Goal: Task Accomplishment & Management: Complete application form

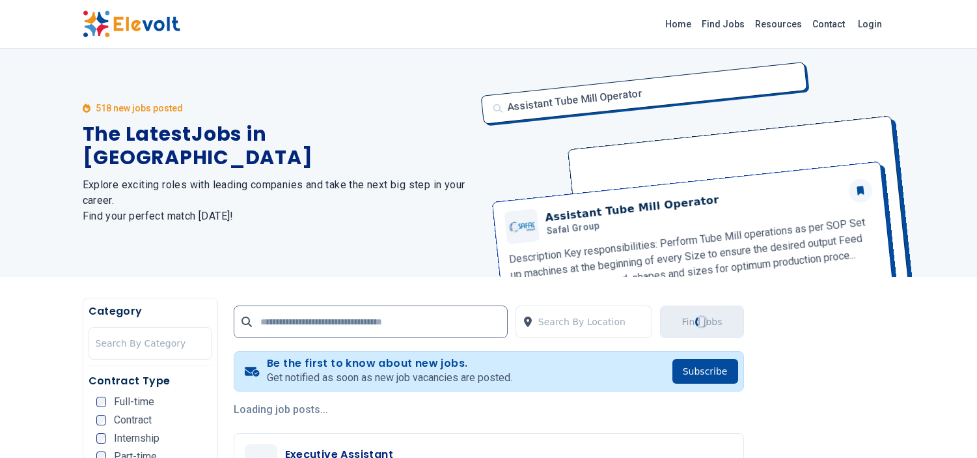
scroll to position [2769, 0]
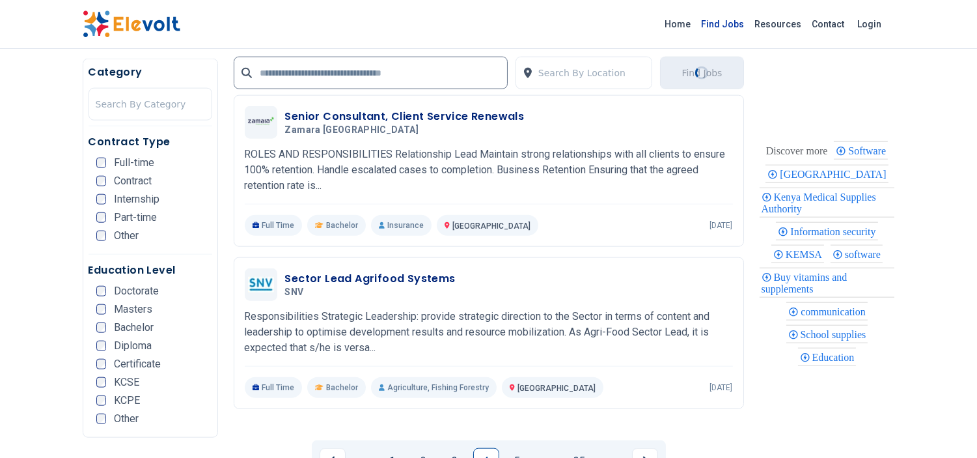
click at [719, 22] on link "Find Jobs" at bounding box center [722, 24] width 53 height 21
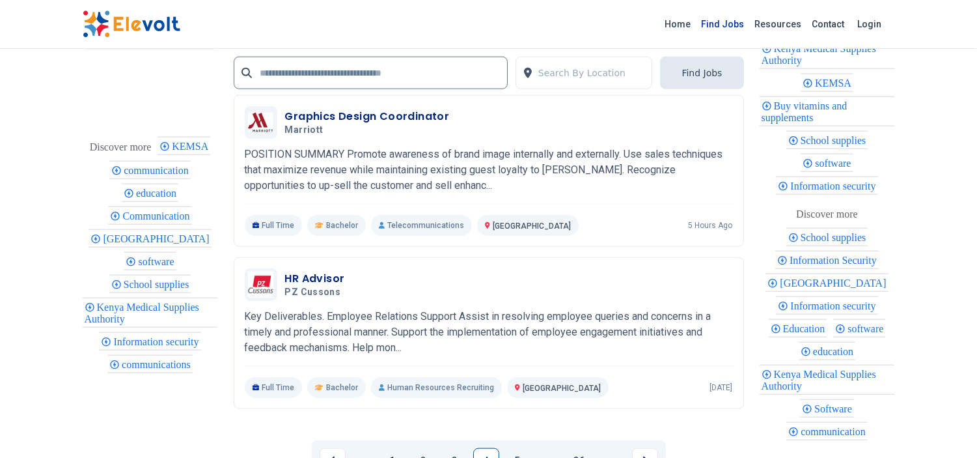
click at [726, 21] on link "Find Jobs" at bounding box center [722, 24] width 53 height 21
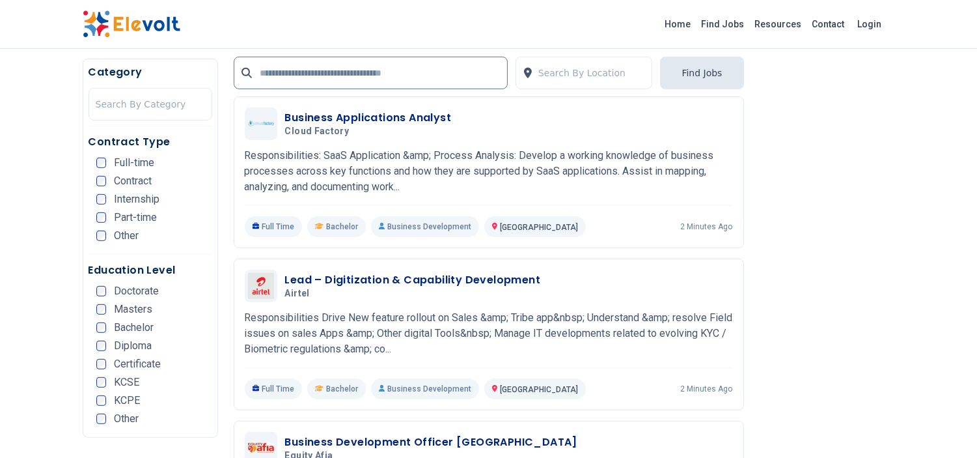
scroll to position [1244, 0]
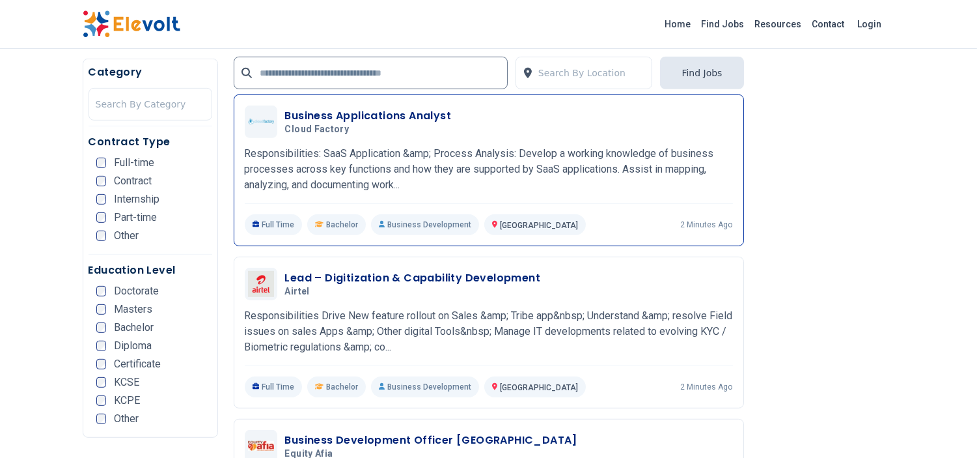
click at [425, 115] on h3 "Business Applications Analyst" at bounding box center [368, 116] width 167 height 16
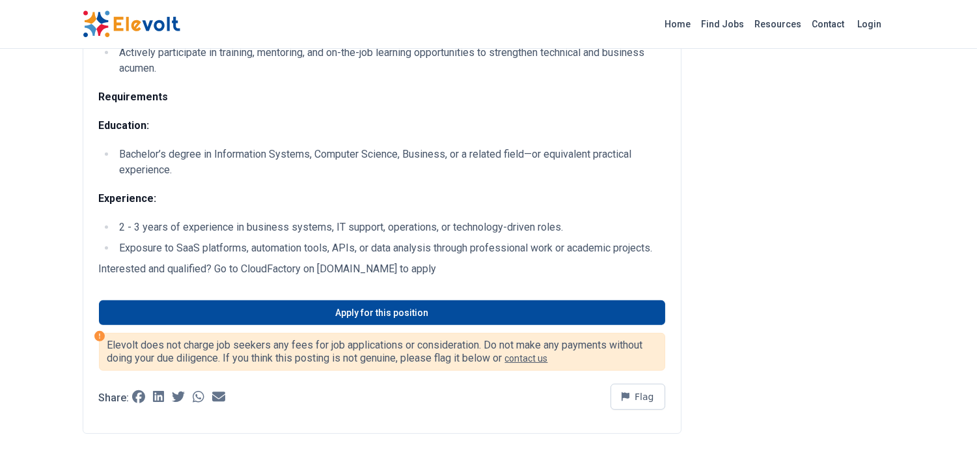
scroll to position [838, 0]
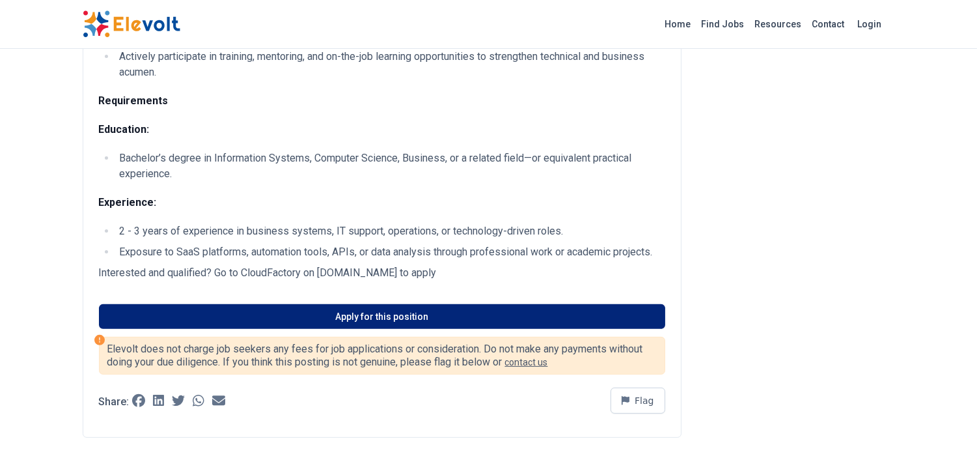
click at [405, 327] on link "Apply for this position" at bounding box center [382, 316] width 566 height 25
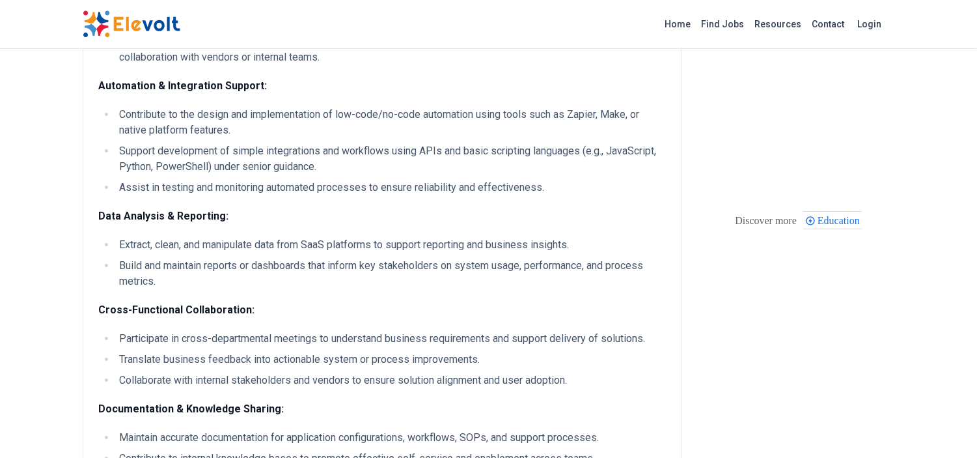
scroll to position [347, 0]
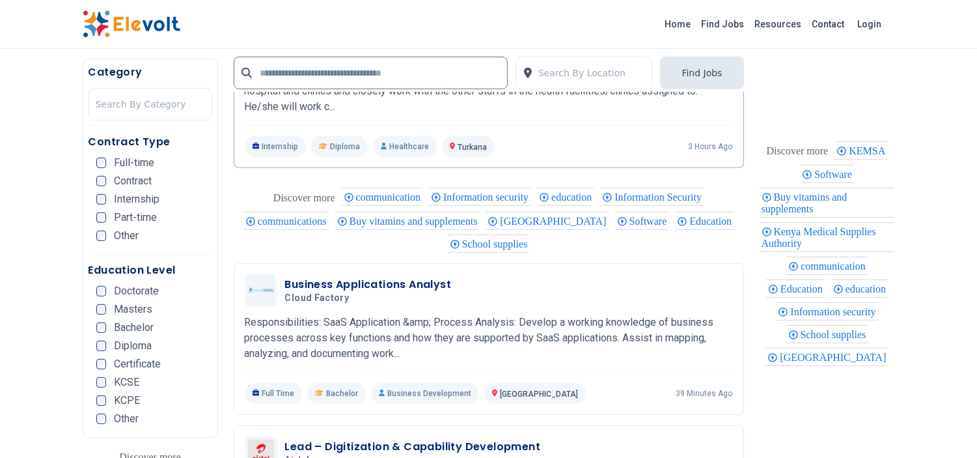
scroll to position [1070, 0]
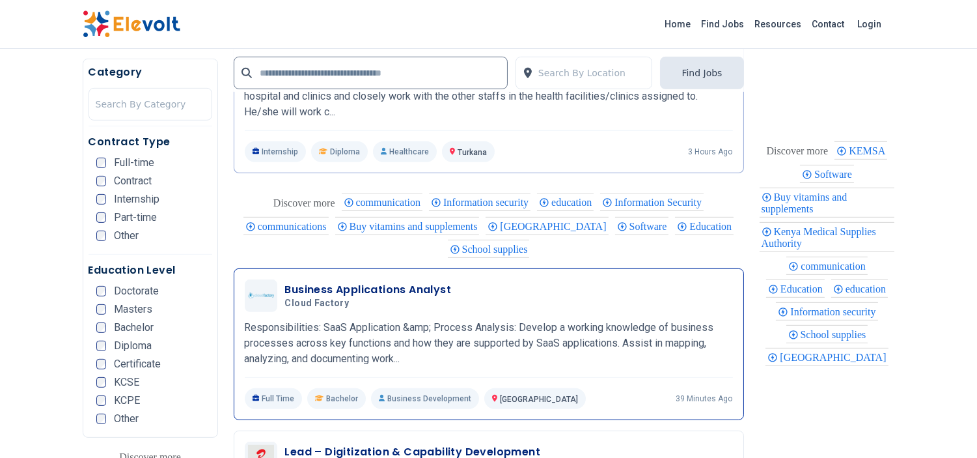
click at [480, 302] on div "Business Applications Analyst Cloud Factory 10/06/2025 11/05/2025" at bounding box center [509, 295] width 448 height 27
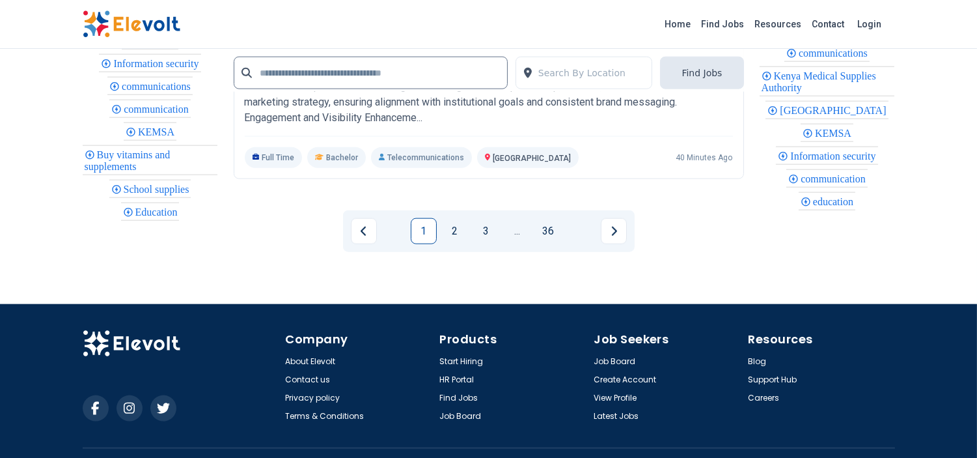
scroll to position [2921, 0]
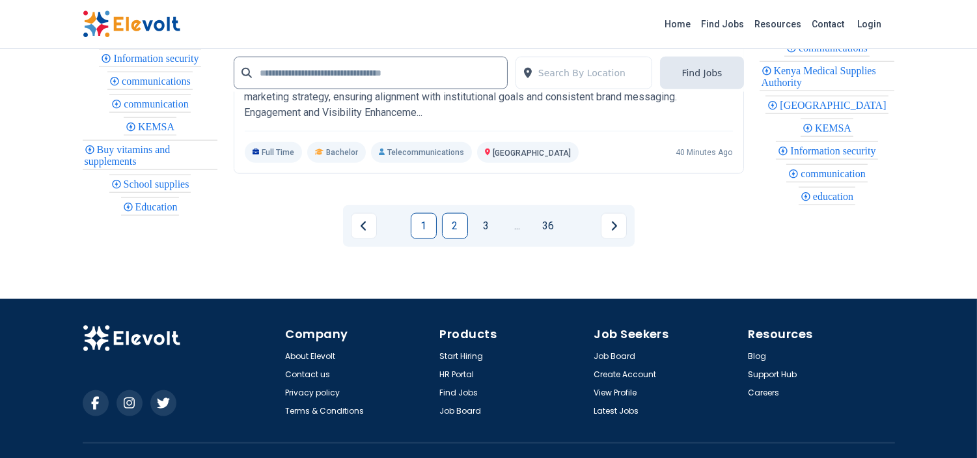
click at [454, 232] on link "2" at bounding box center [455, 226] width 26 height 26
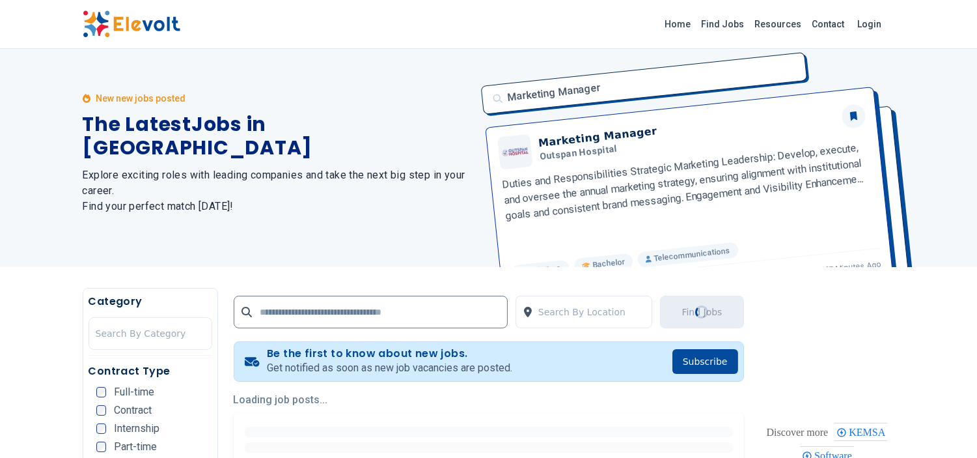
scroll to position [0, 0]
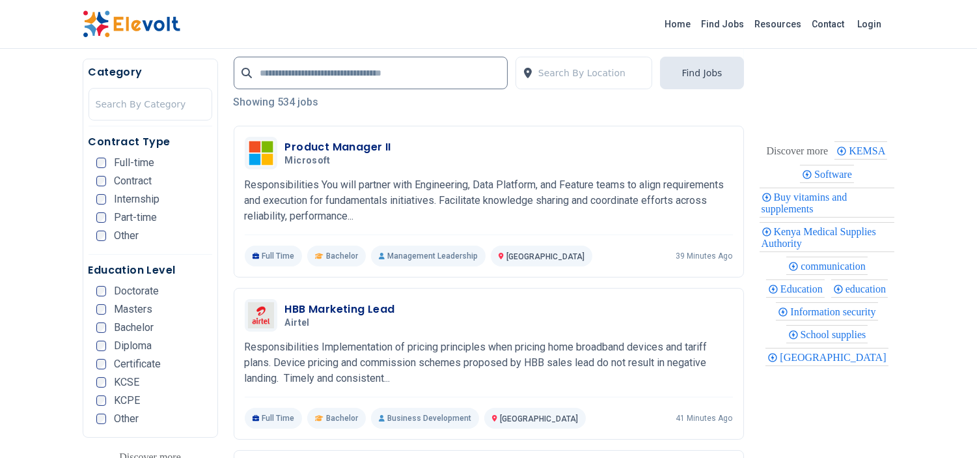
scroll to position [263, 0]
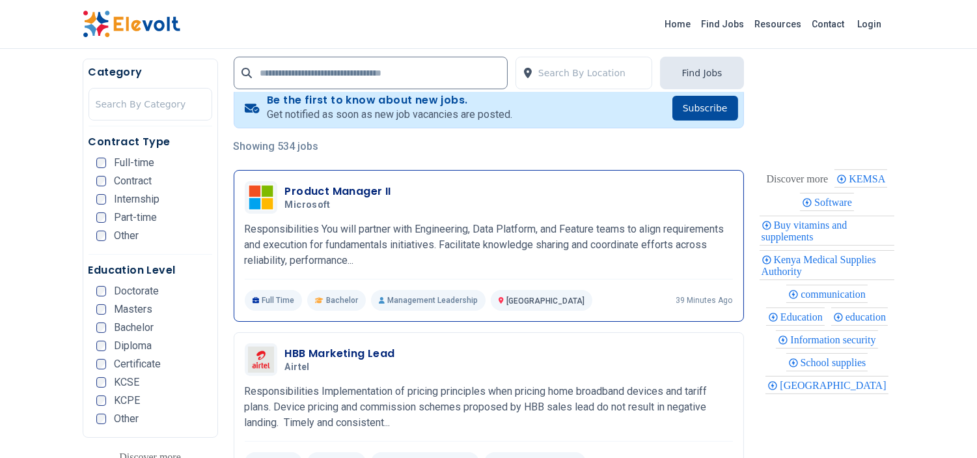
click at [361, 190] on h3 "Product Manager II" at bounding box center [338, 192] width 106 height 16
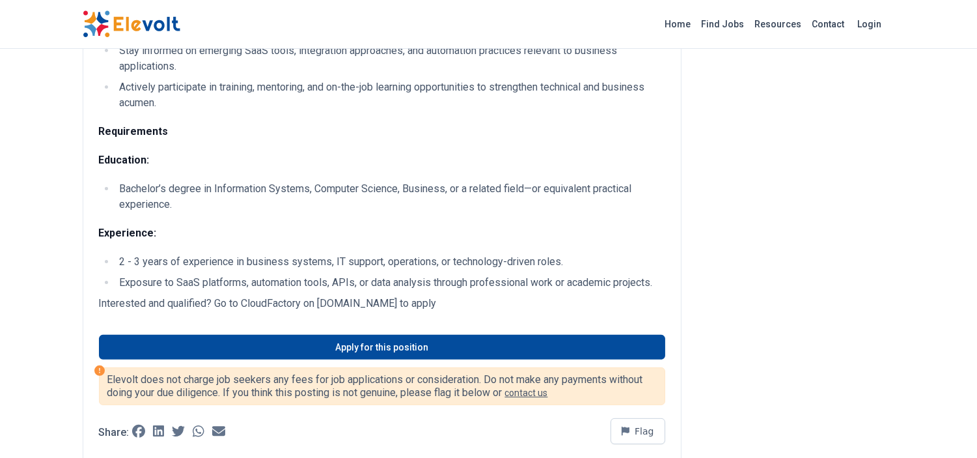
scroll to position [810, 0]
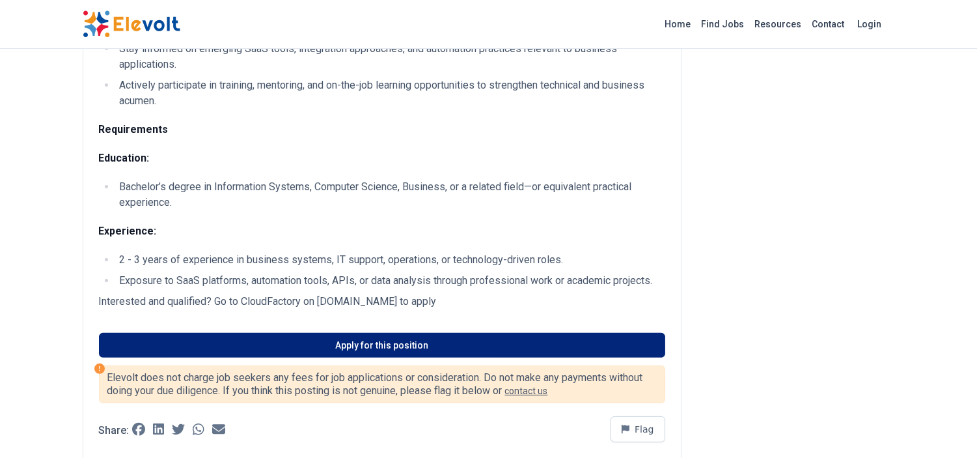
click at [430, 357] on link "Apply for this position" at bounding box center [382, 345] width 566 height 25
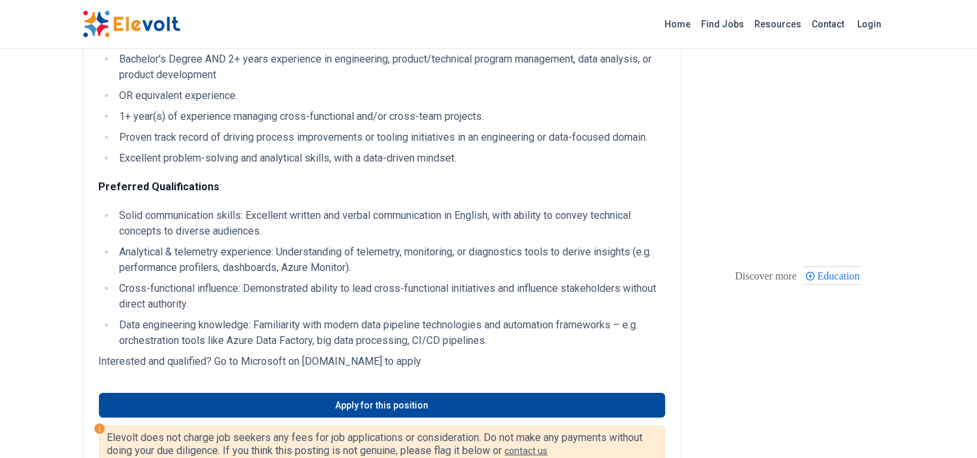
scroll to position [549, 0]
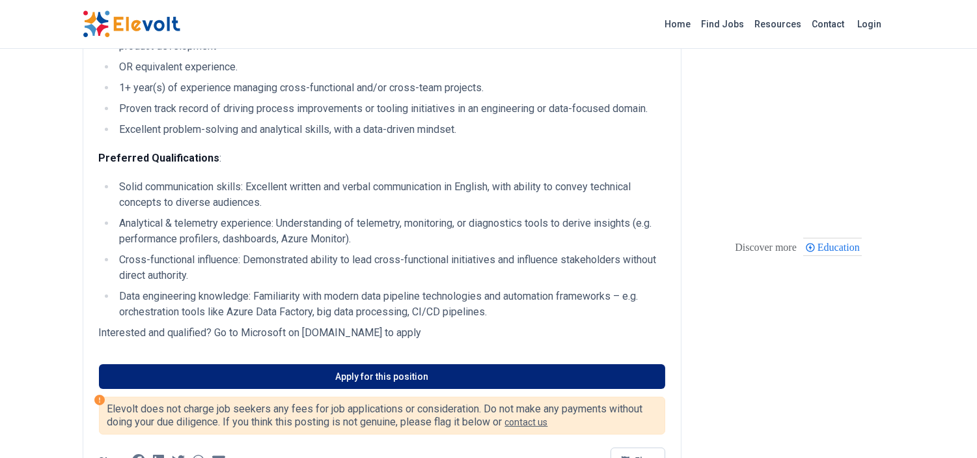
click at [374, 387] on link "Apply for this position" at bounding box center [382, 376] width 566 height 25
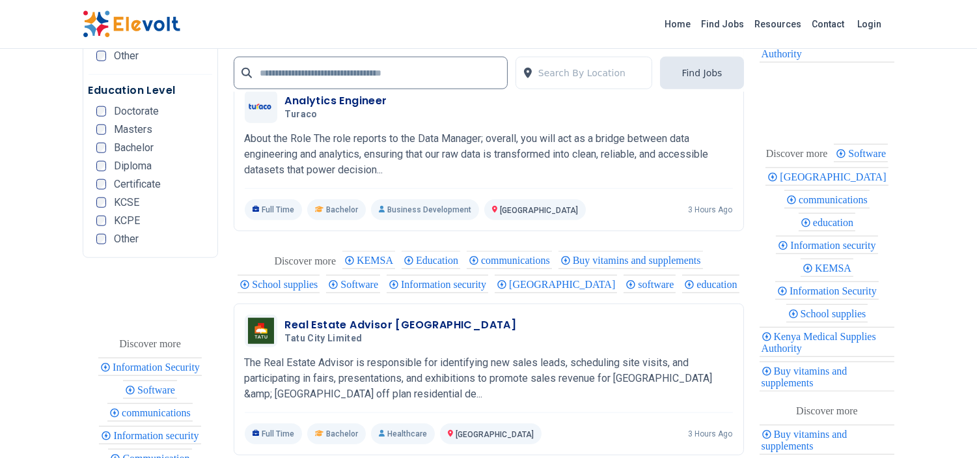
scroll to position [2404, 0]
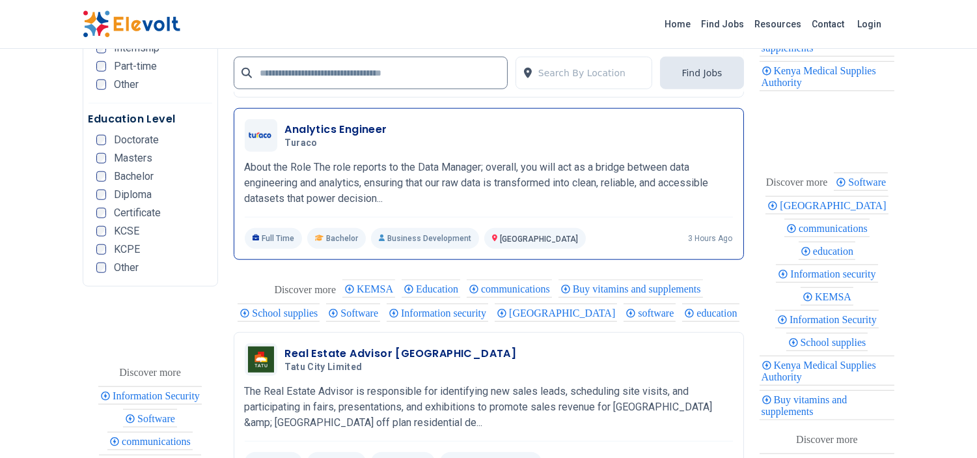
click at [336, 137] on h3 "Analytics Engineer" at bounding box center [336, 130] width 102 height 16
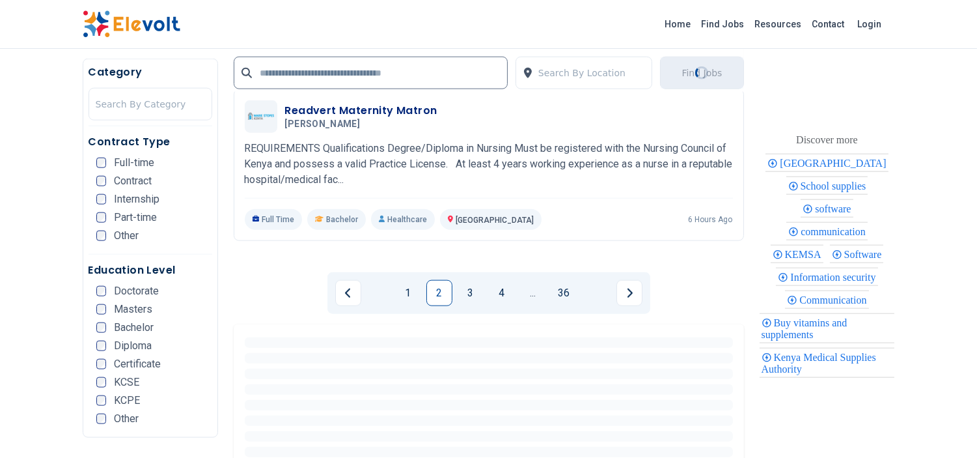
scroll to position [2838, 0]
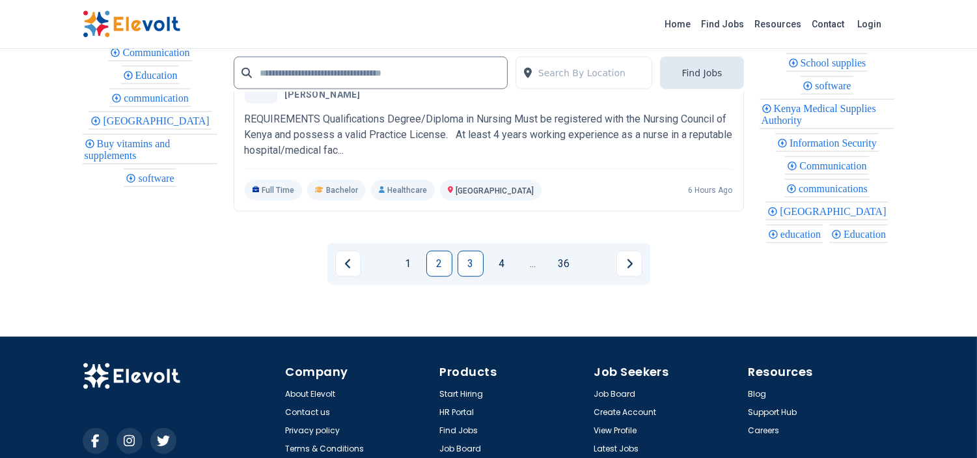
click at [470, 277] on link "3" at bounding box center [471, 264] width 26 height 26
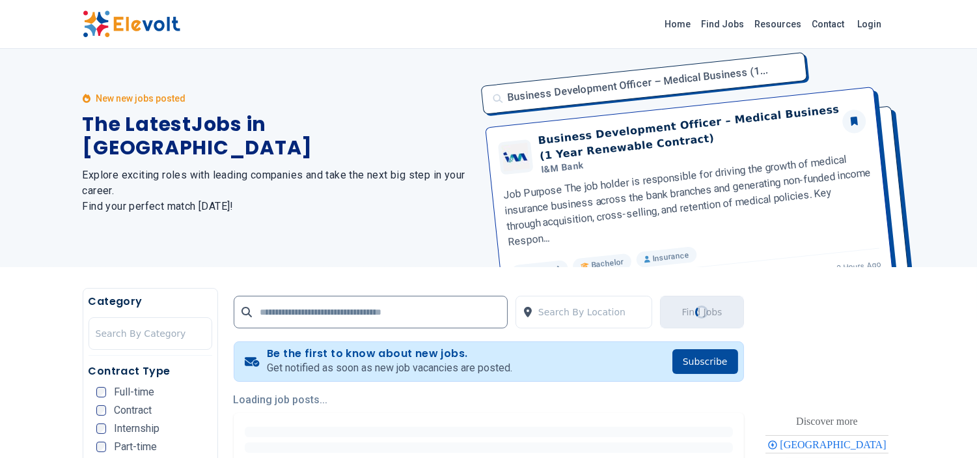
scroll to position [0, 0]
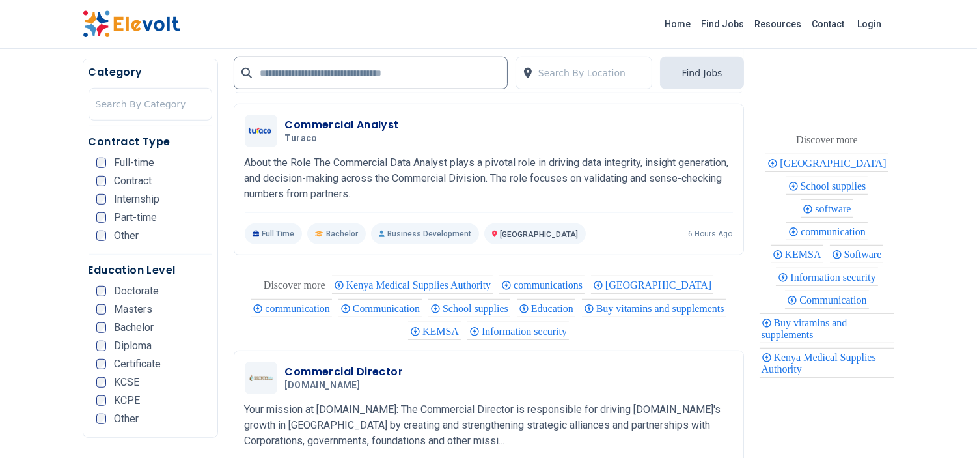
scroll to position [1706, 0]
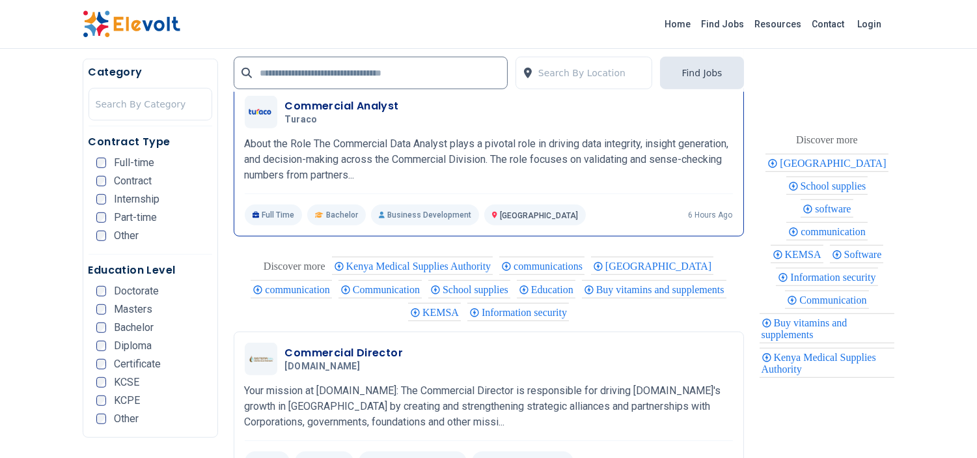
click at [368, 114] on h3 "Commercial Analyst" at bounding box center [342, 106] width 114 height 16
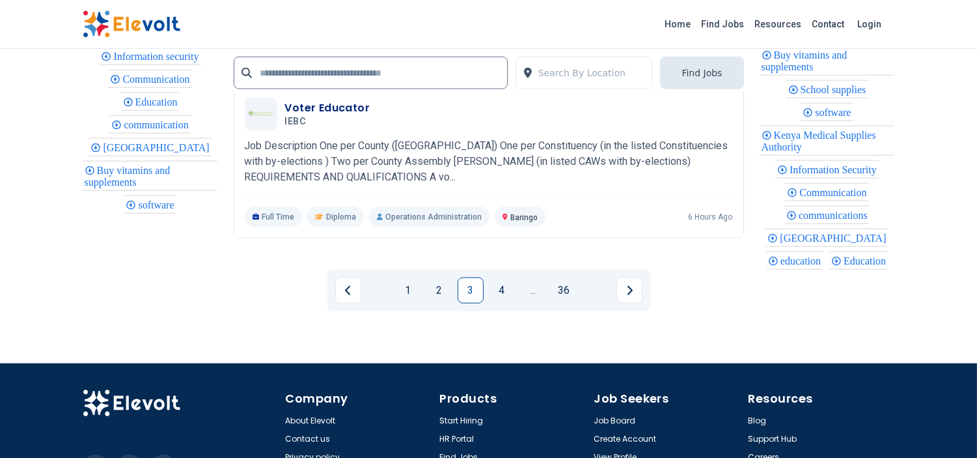
scroll to position [2892, 0]
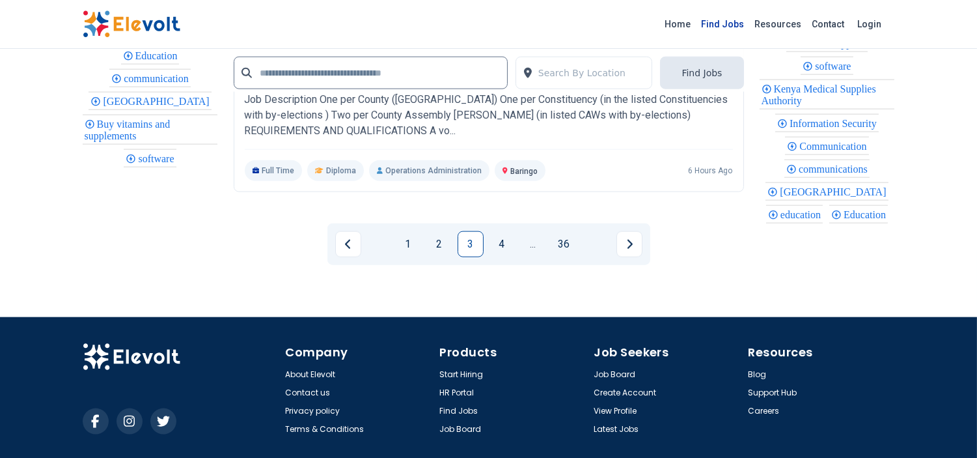
click at [738, 23] on link "Find Jobs" at bounding box center [722, 24] width 53 height 21
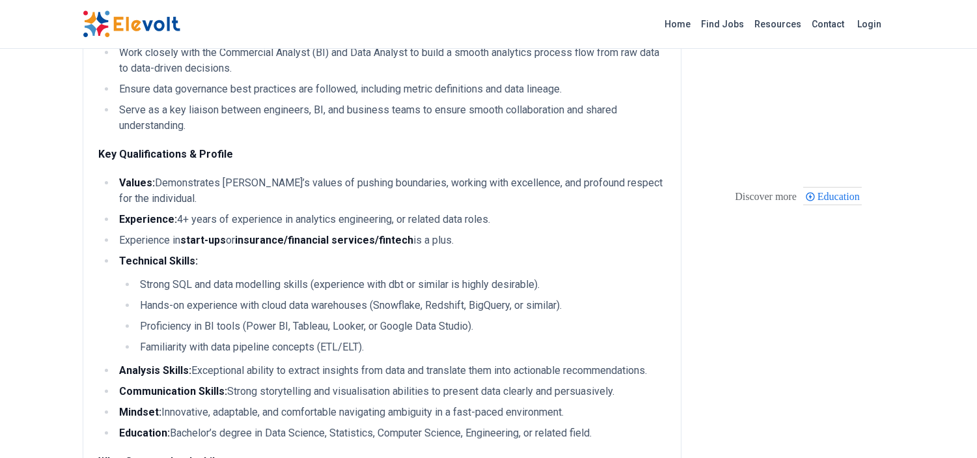
scroll to position [578, 0]
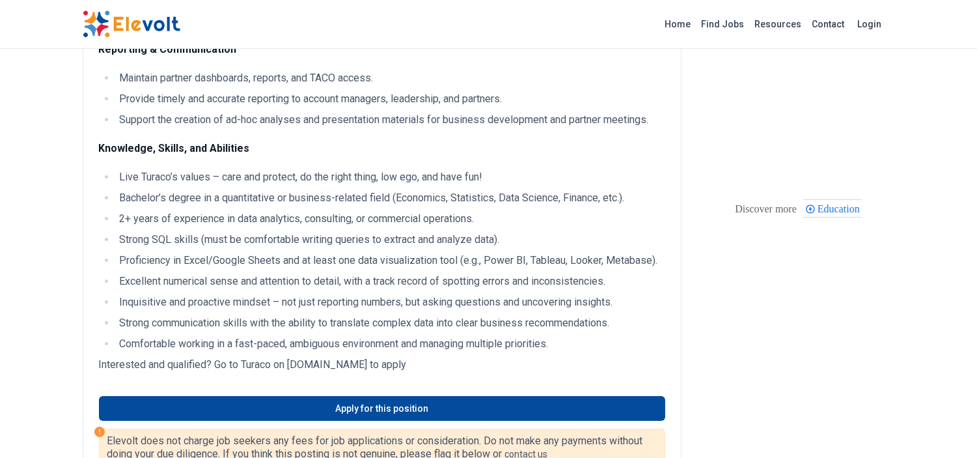
scroll to position [549, 0]
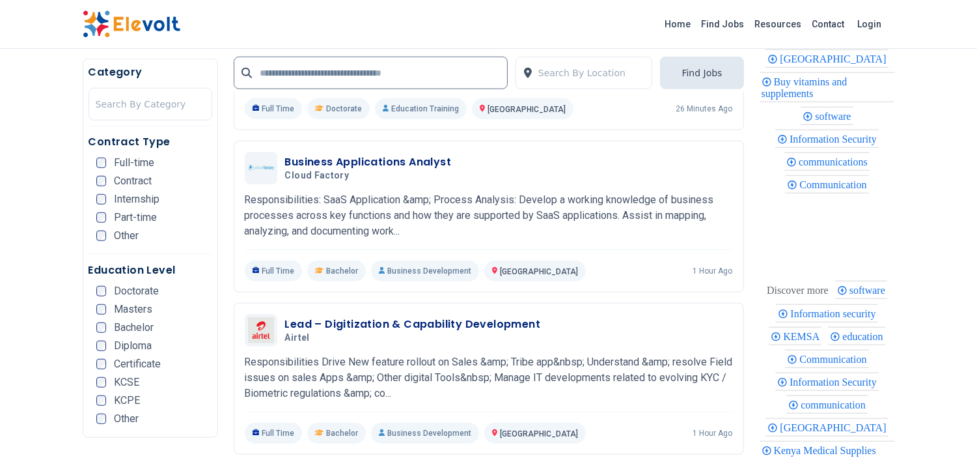
scroll to position [2227, 0]
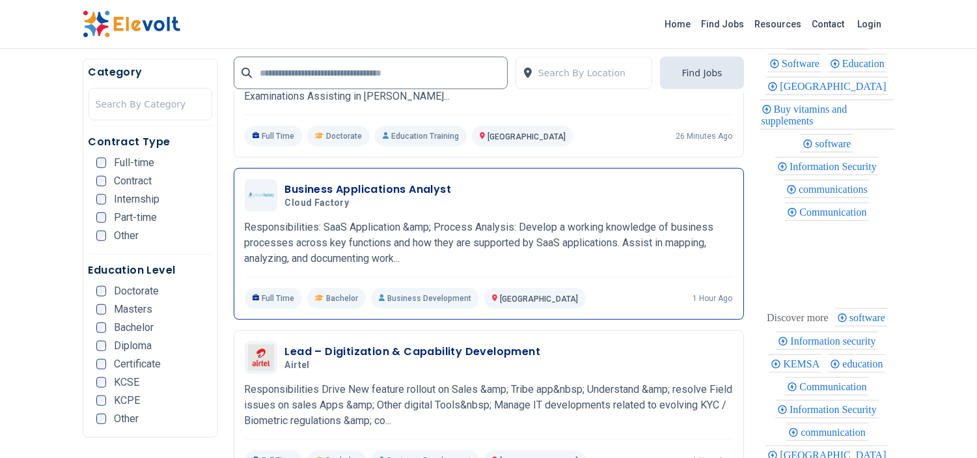
click at [387, 194] on h3 "Business Applications Analyst" at bounding box center [368, 190] width 167 height 16
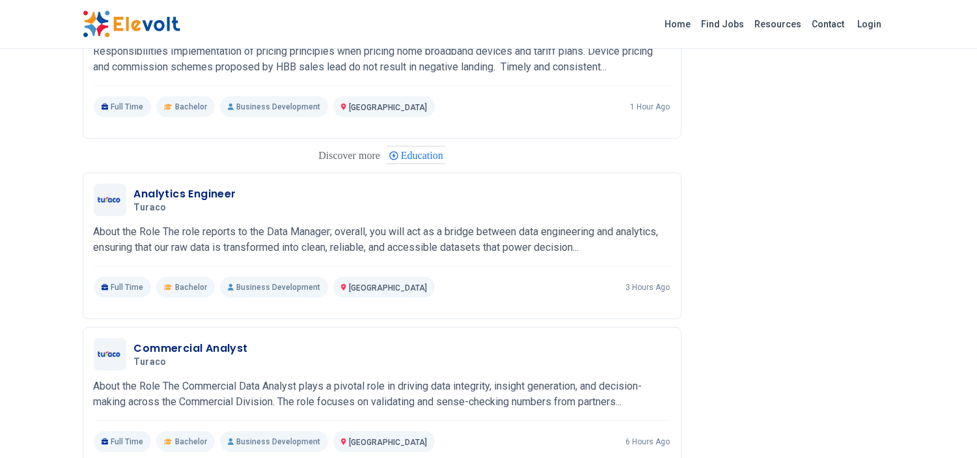
scroll to position [1649, 0]
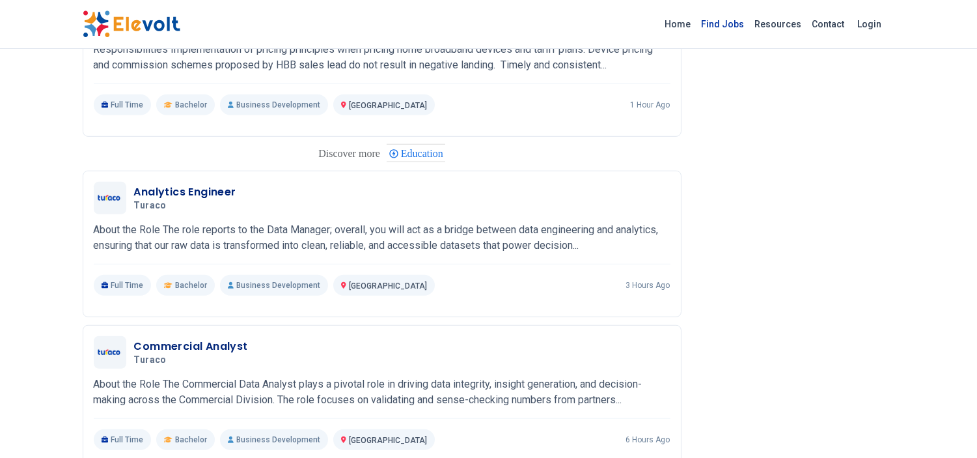
click at [733, 26] on link "Find Jobs" at bounding box center [722, 24] width 53 height 21
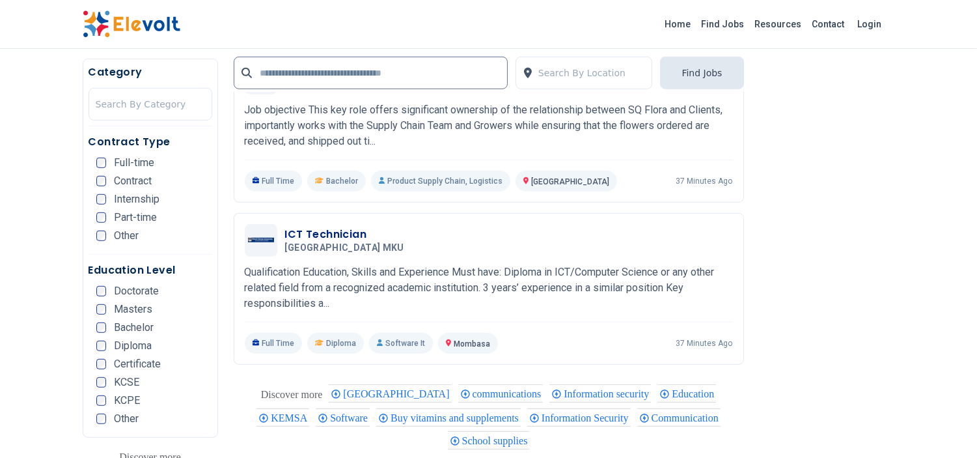
scroll to position [1591, 0]
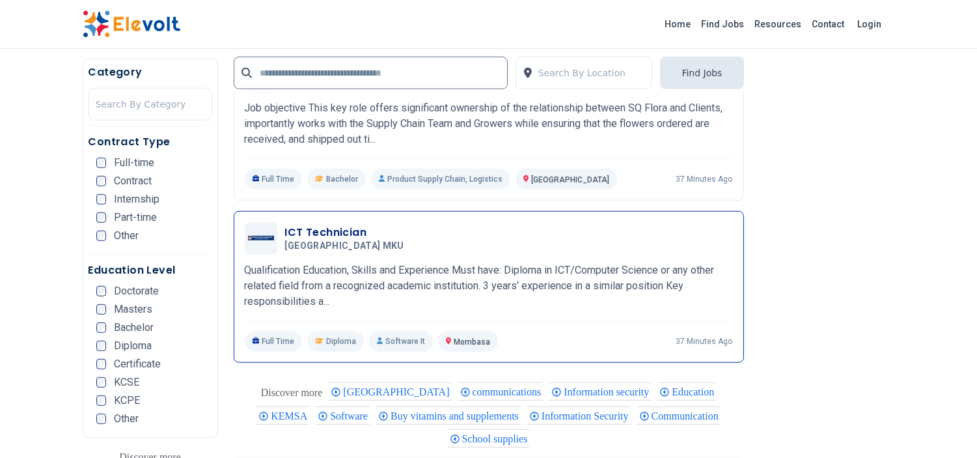
click at [355, 240] on h3 "ICT Technician" at bounding box center [347, 233] width 124 height 16
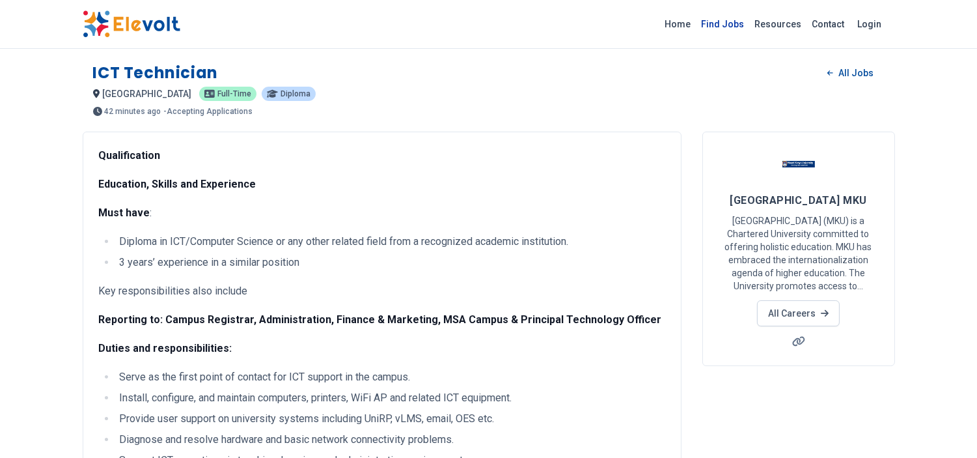
click at [735, 27] on link "Find Jobs" at bounding box center [722, 24] width 53 height 21
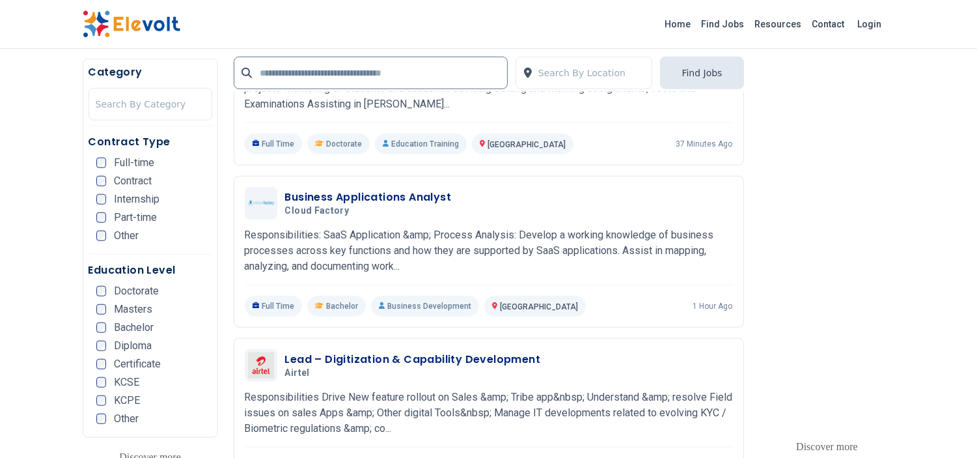
scroll to position [2198, 0]
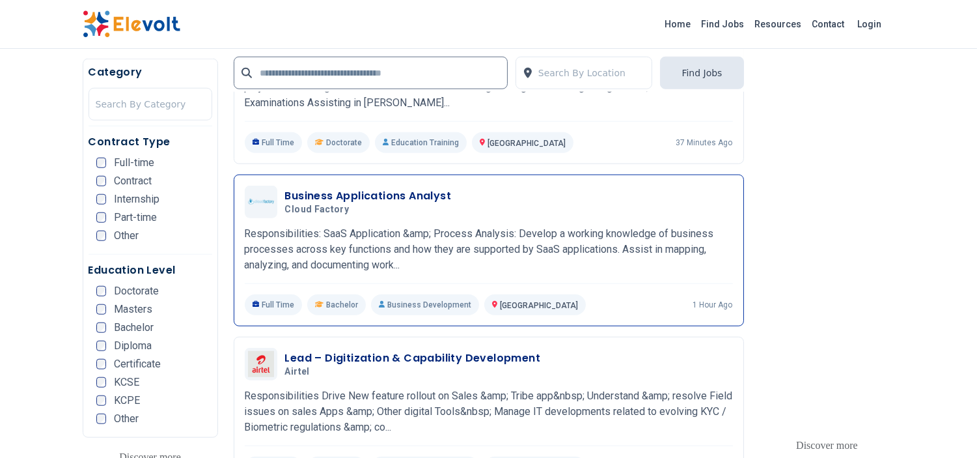
click at [375, 204] on h3 "Business Applications Analyst" at bounding box center [368, 196] width 167 height 16
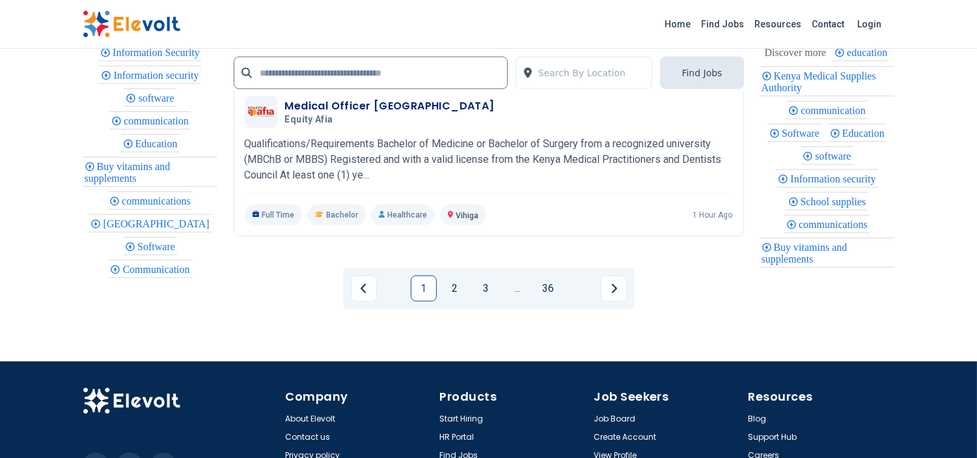
scroll to position [2864, 0]
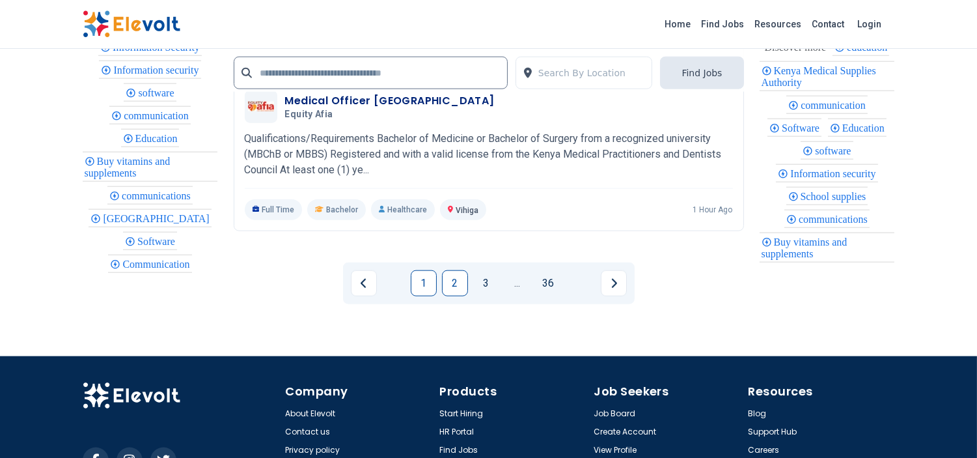
click at [454, 278] on link "2" at bounding box center [455, 283] width 26 height 26
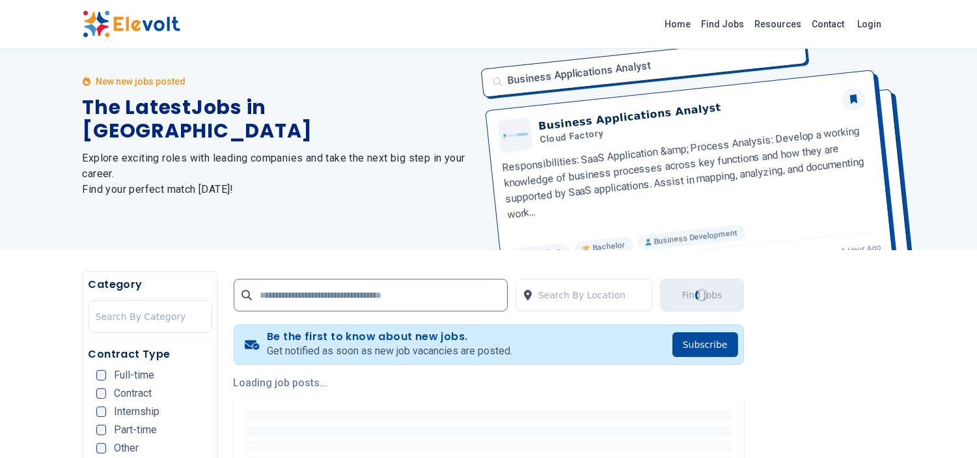
scroll to position [29, 0]
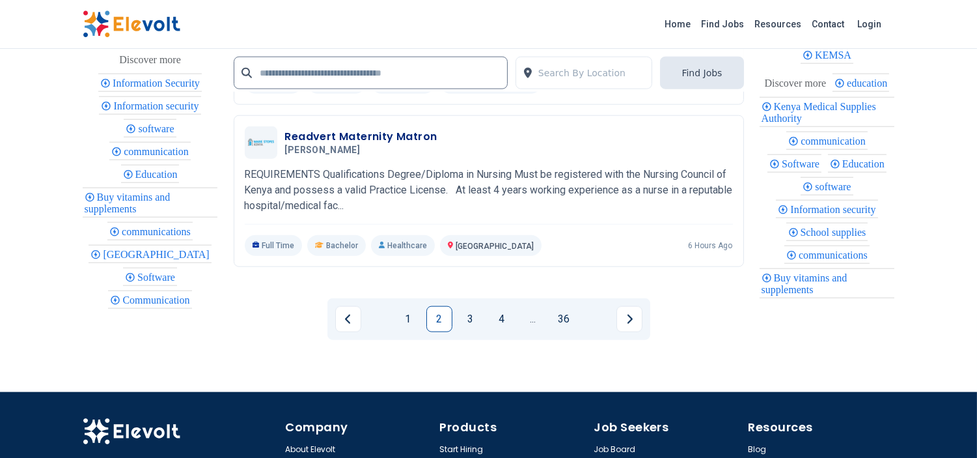
scroll to position [2805, 0]
